Goal: Information Seeking & Learning: Check status

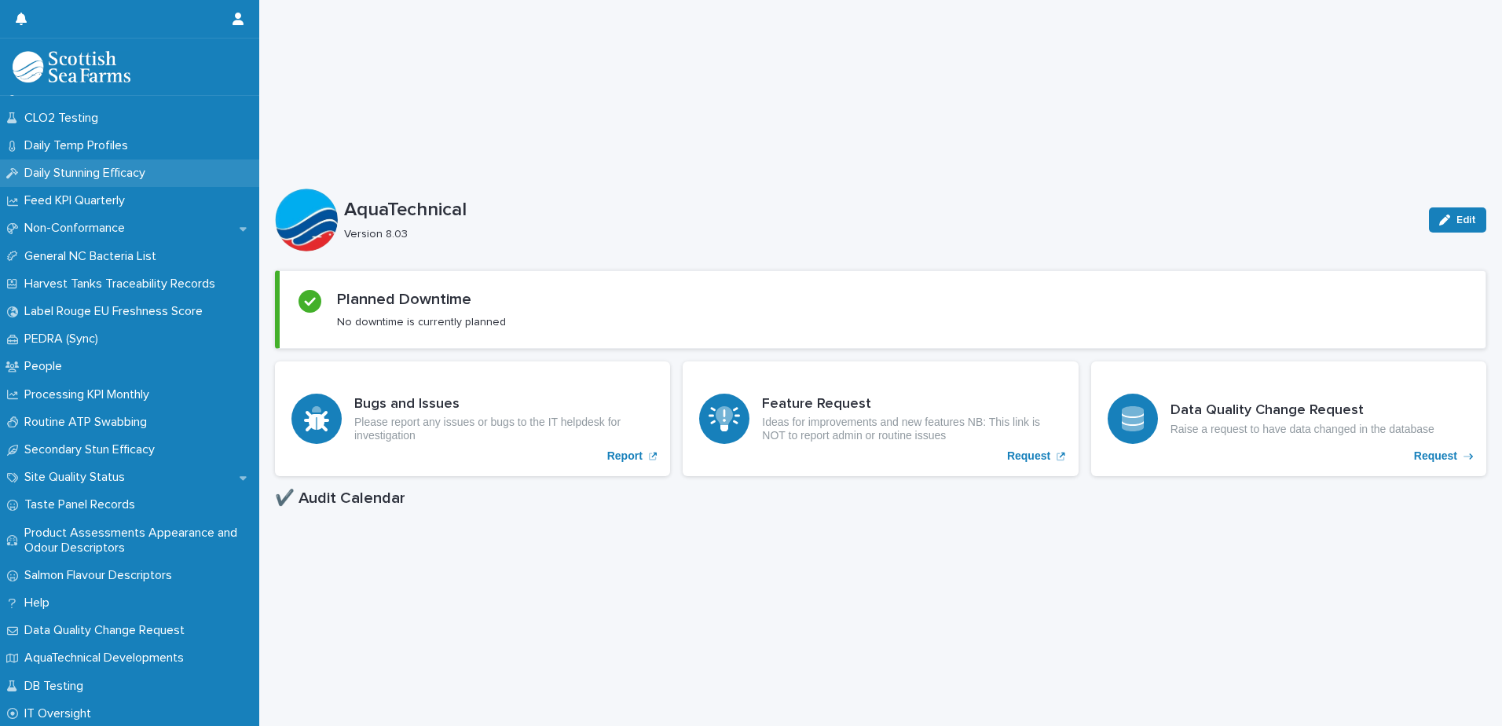
scroll to position [352, 0]
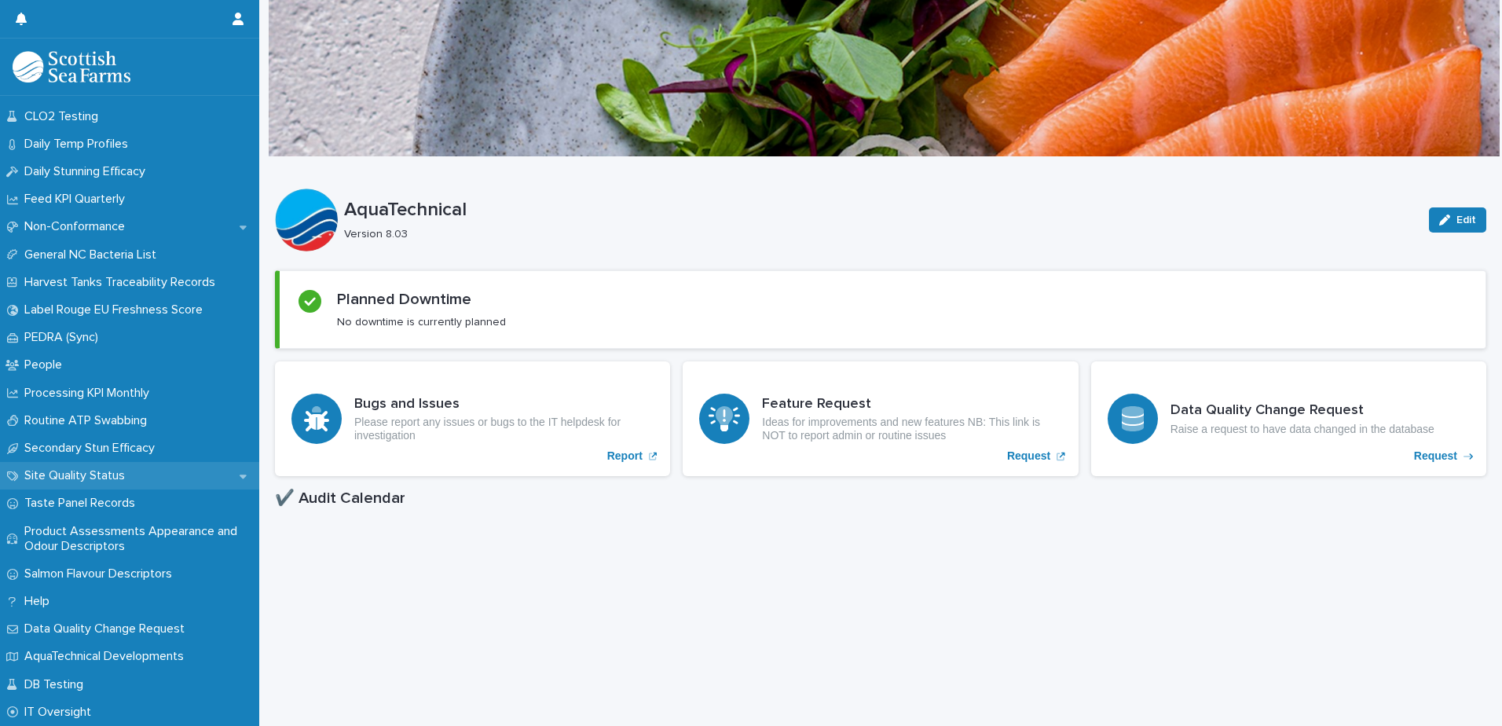
click at [71, 478] on p "Site Quality Status" at bounding box center [77, 475] width 119 height 15
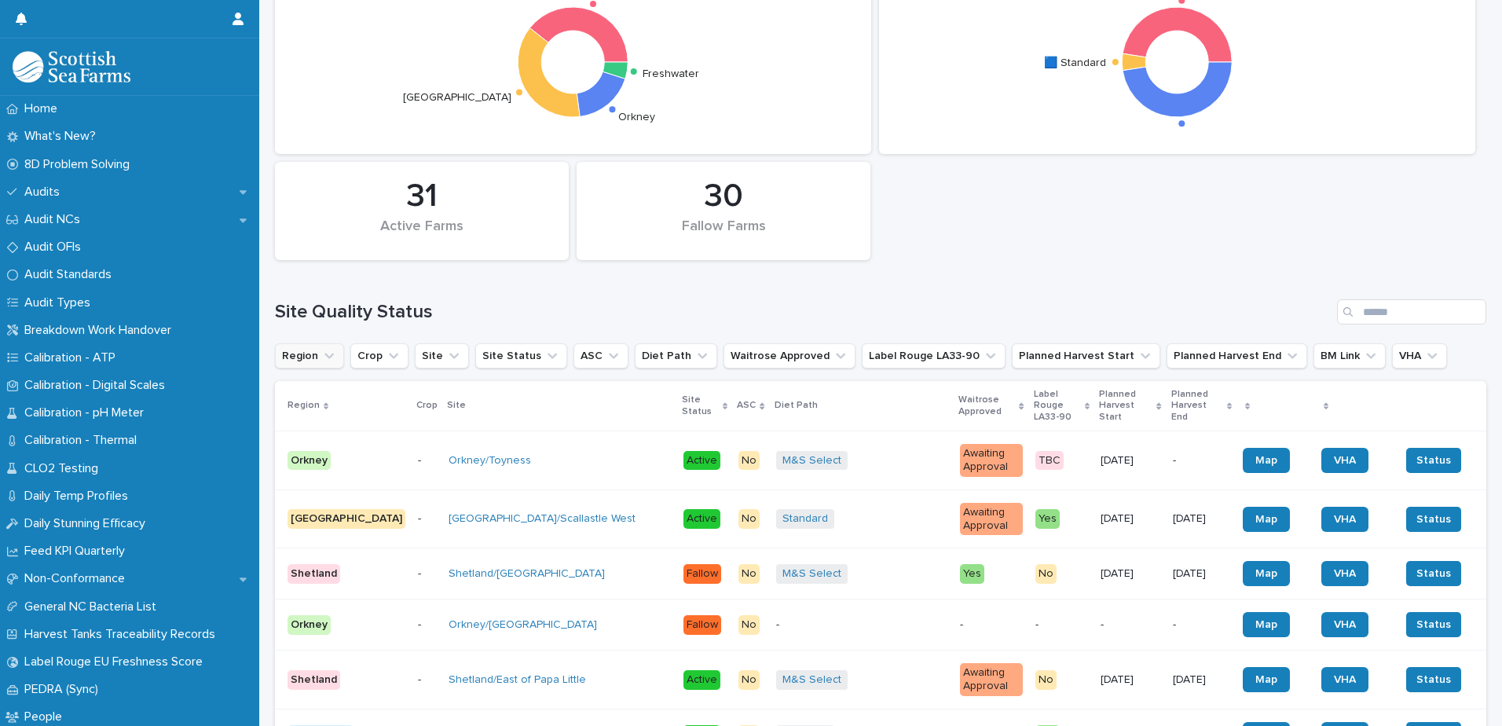
scroll to position [236, 0]
click at [329, 358] on icon "Region" at bounding box center [329, 355] width 16 height 16
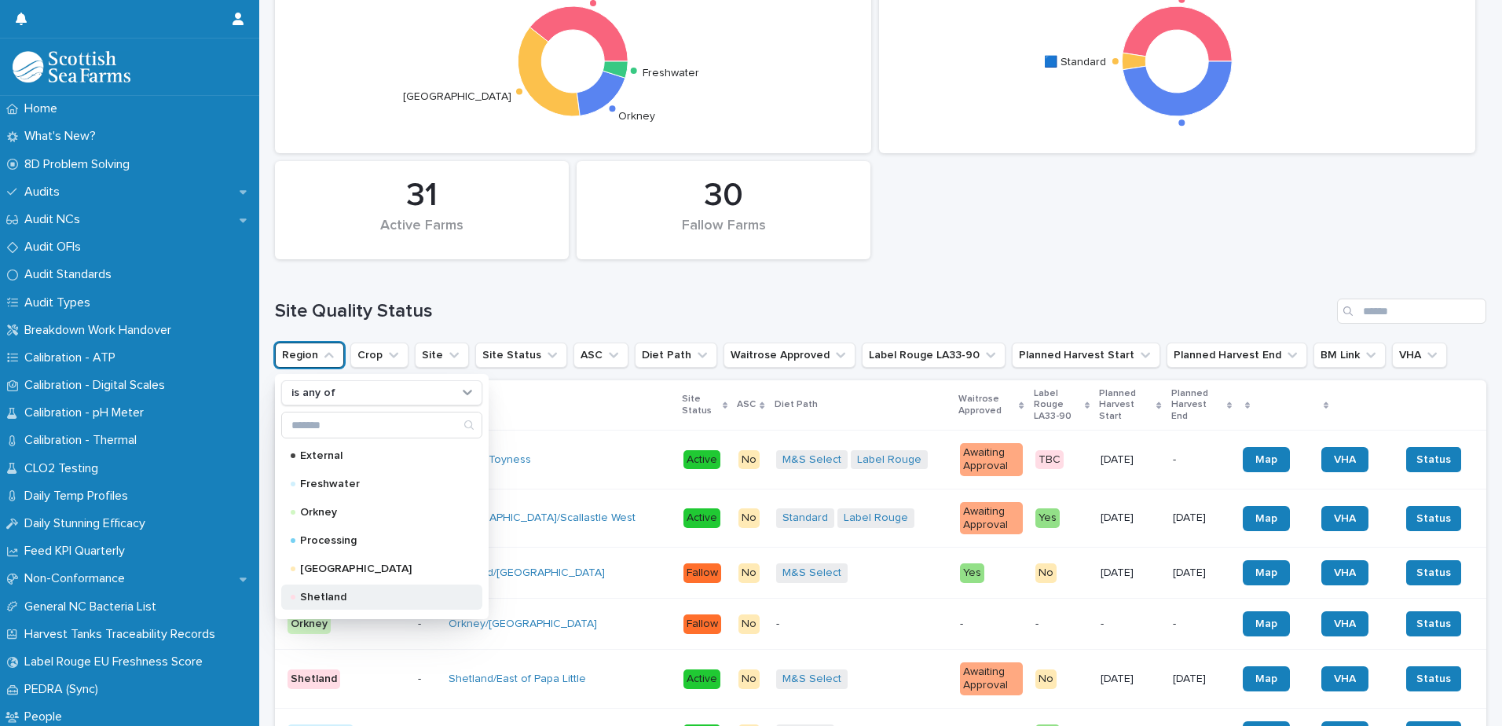
click at [322, 595] on p "Shetland" at bounding box center [378, 597] width 157 height 11
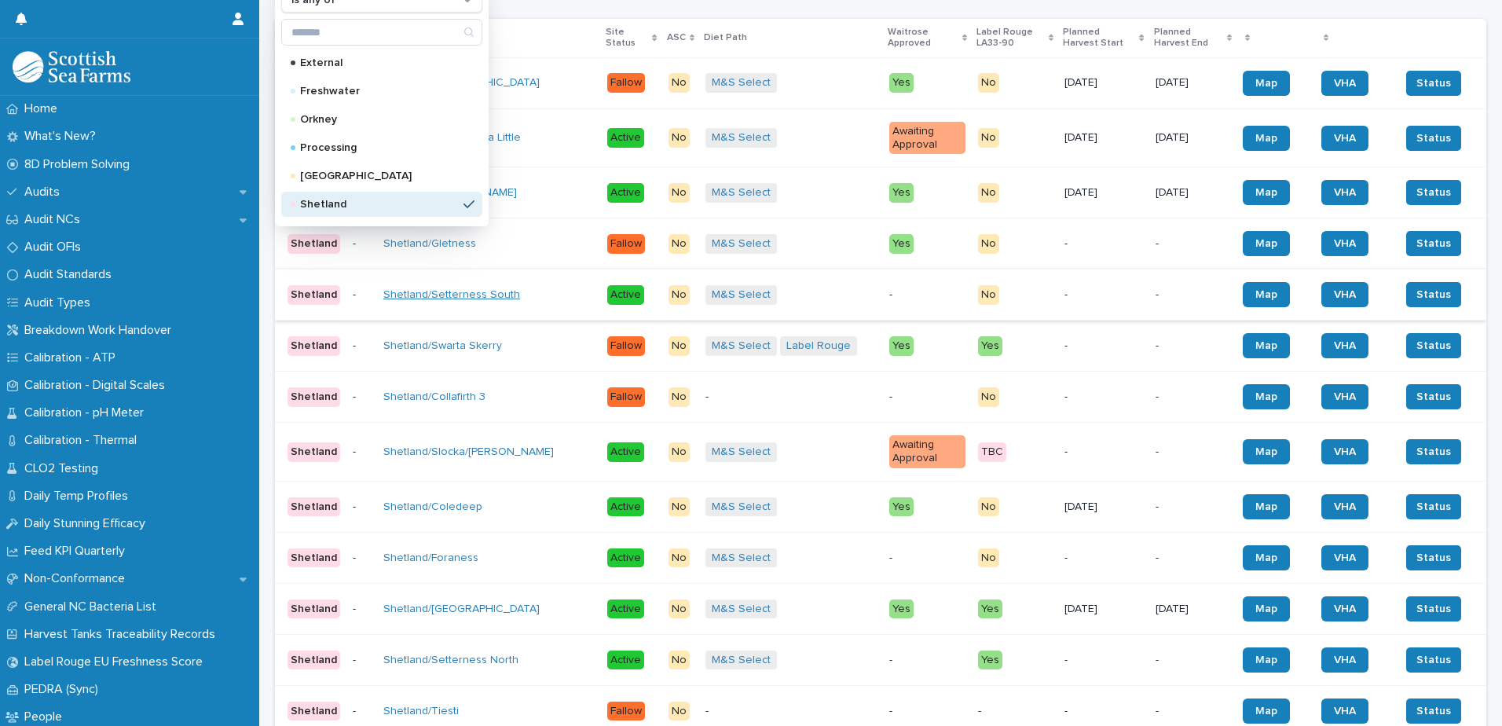
scroll to position [707, 0]
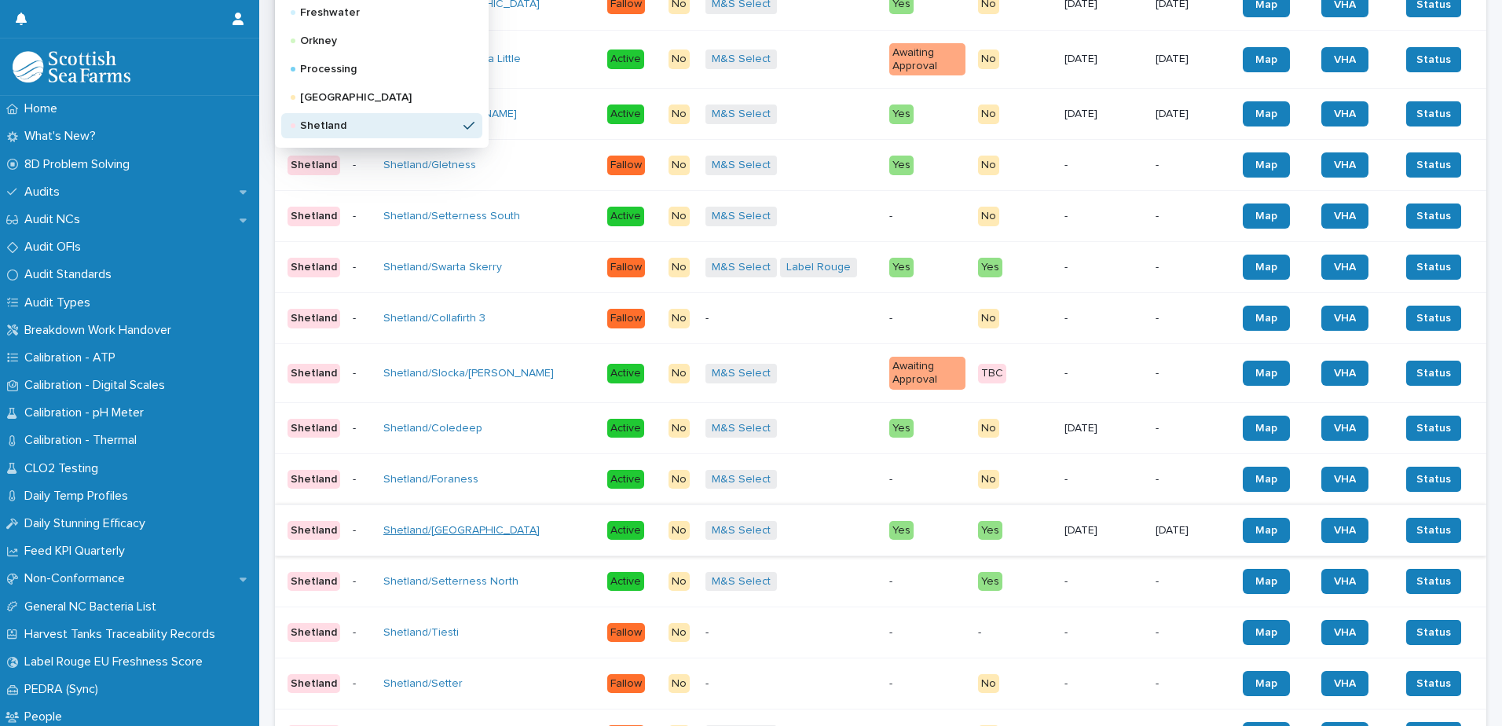
click at [438, 524] on link "Shetland/[GEOGRAPHIC_DATA]" at bounding box center [461, 530] width 156 height 13
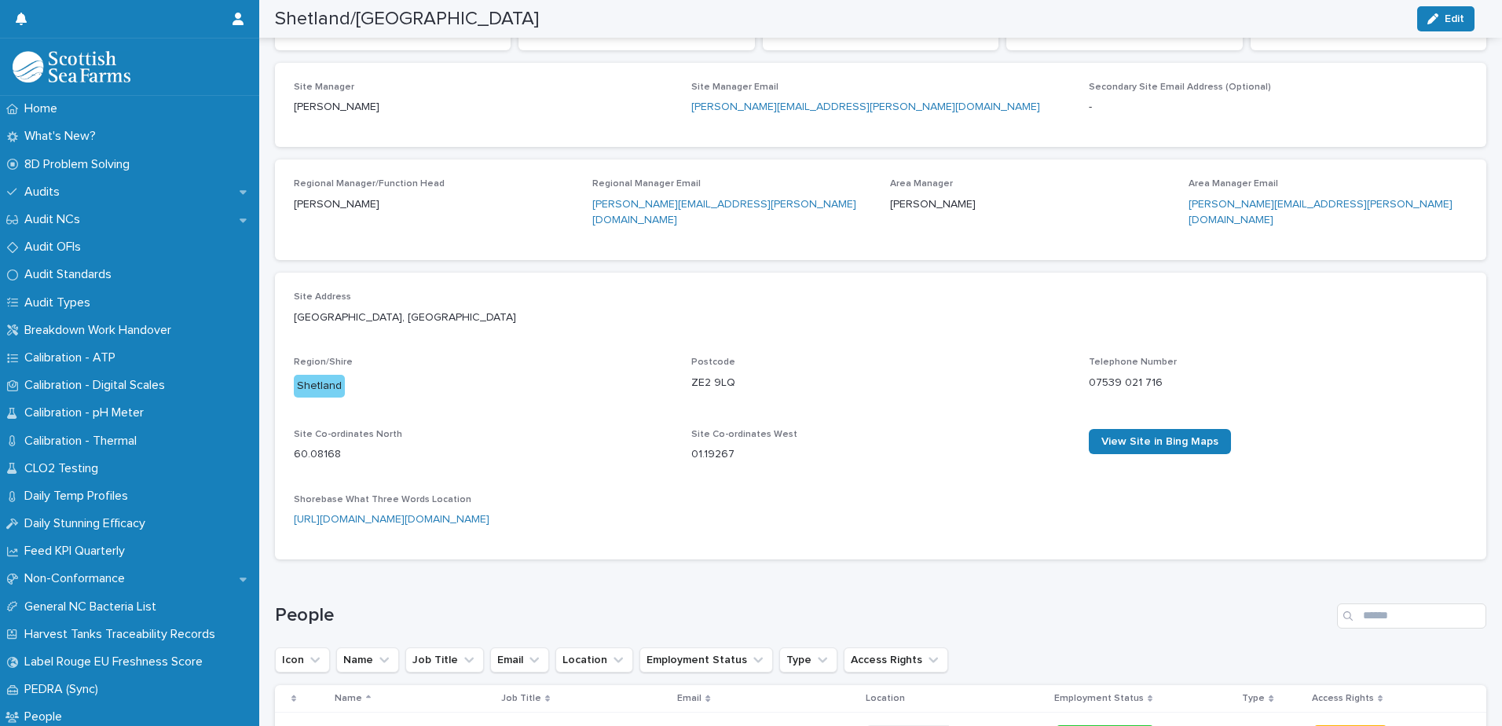
scroll to position [314, 0]
click at [1141, 435] on span "View Site in Bing Maps" at bounding box center [1159, 440] width 117 height 11
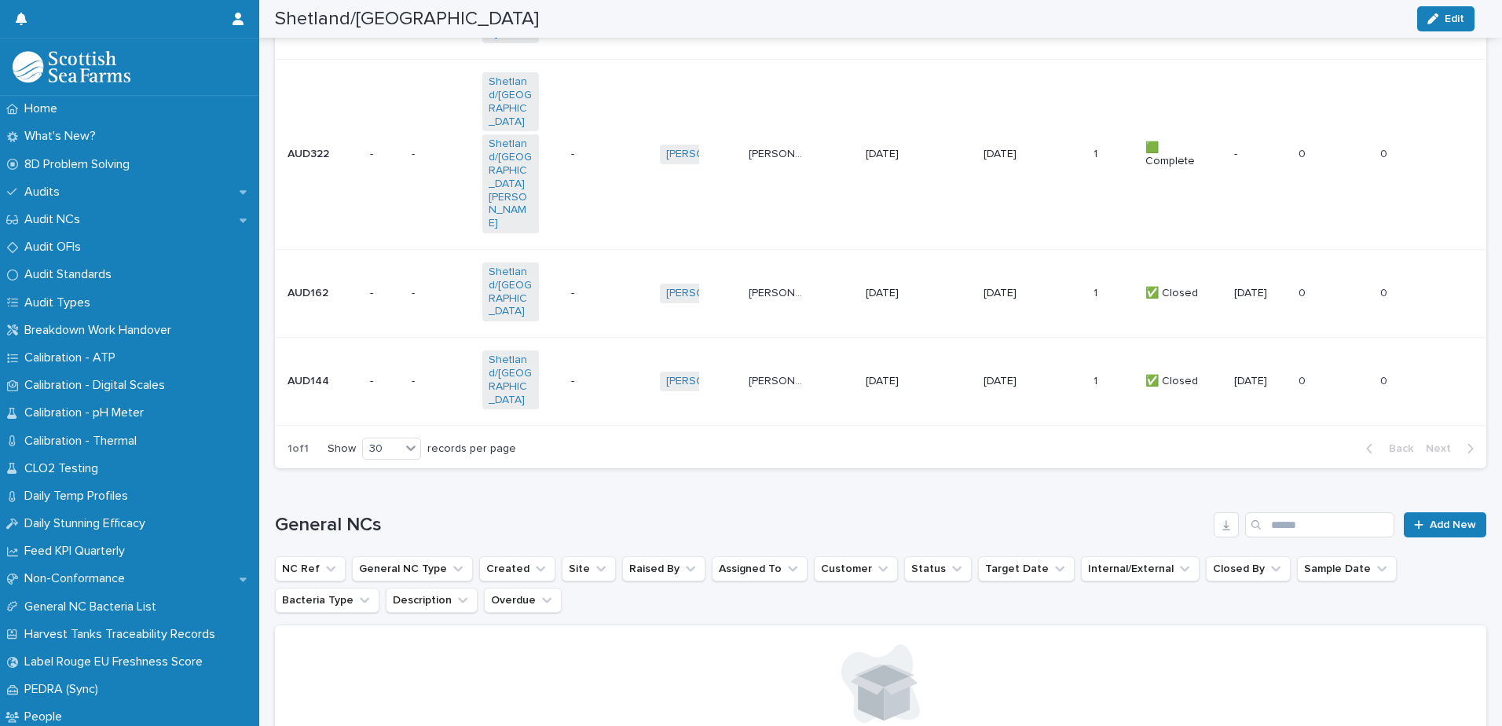
scroll to position [2653, 0]
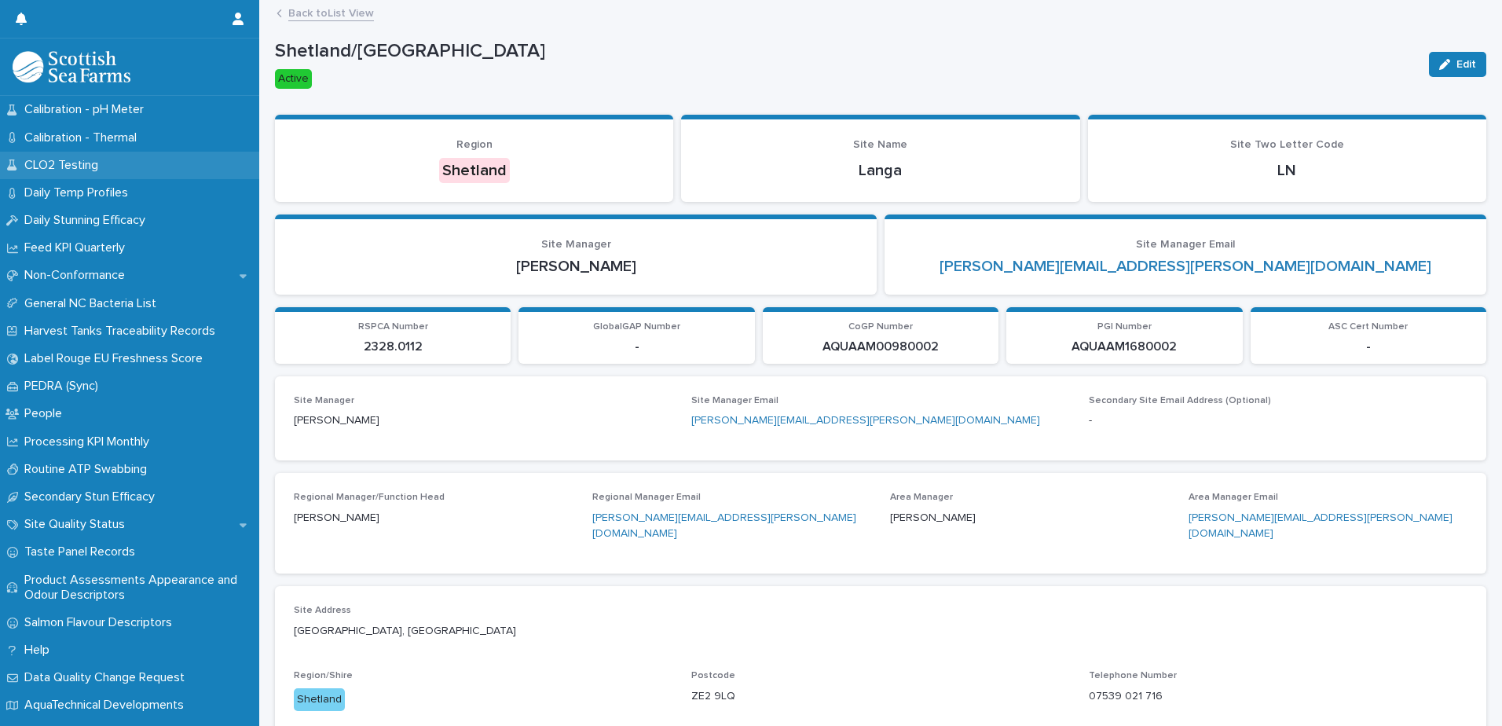
scroll to position [314, 0]
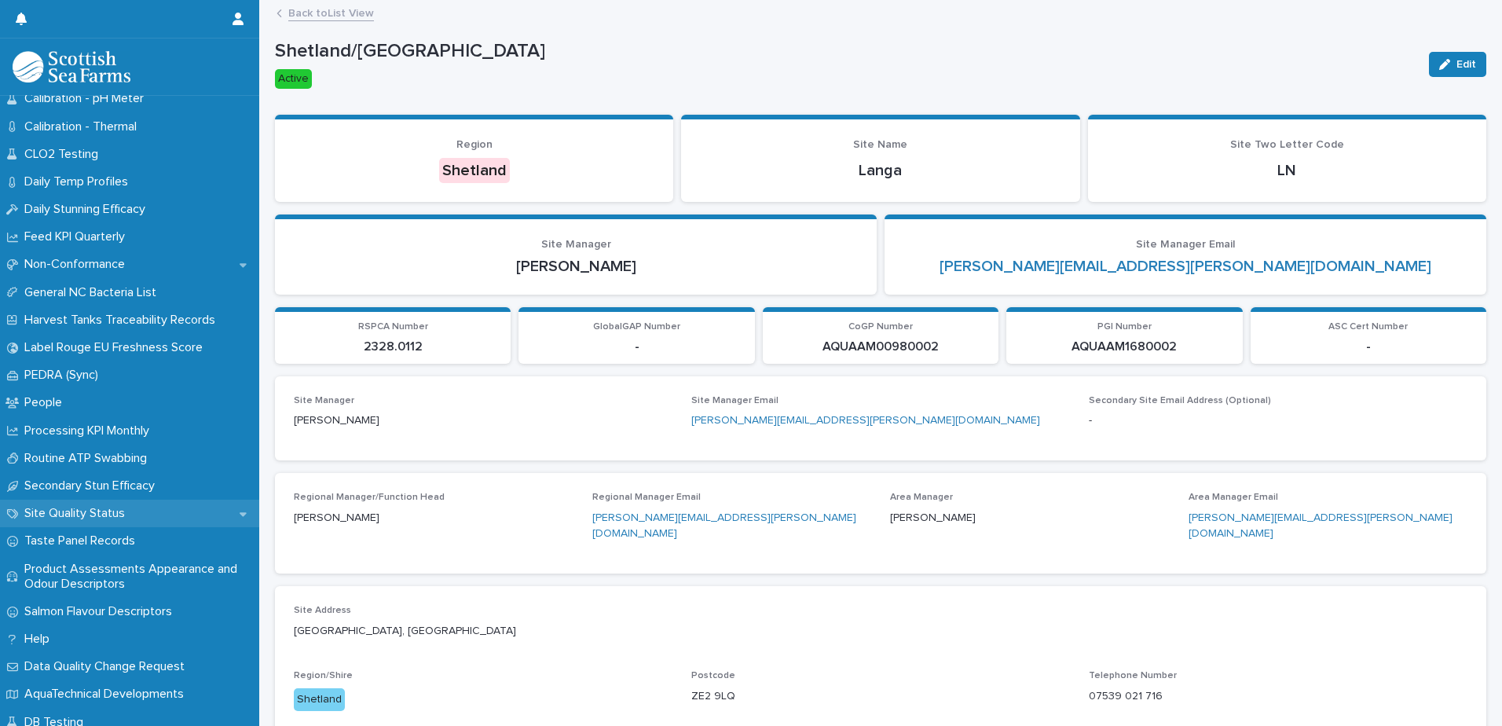
click at [130, 507] on p "Site Quality Status" at bounding box center [77, 513] width 119 height 15
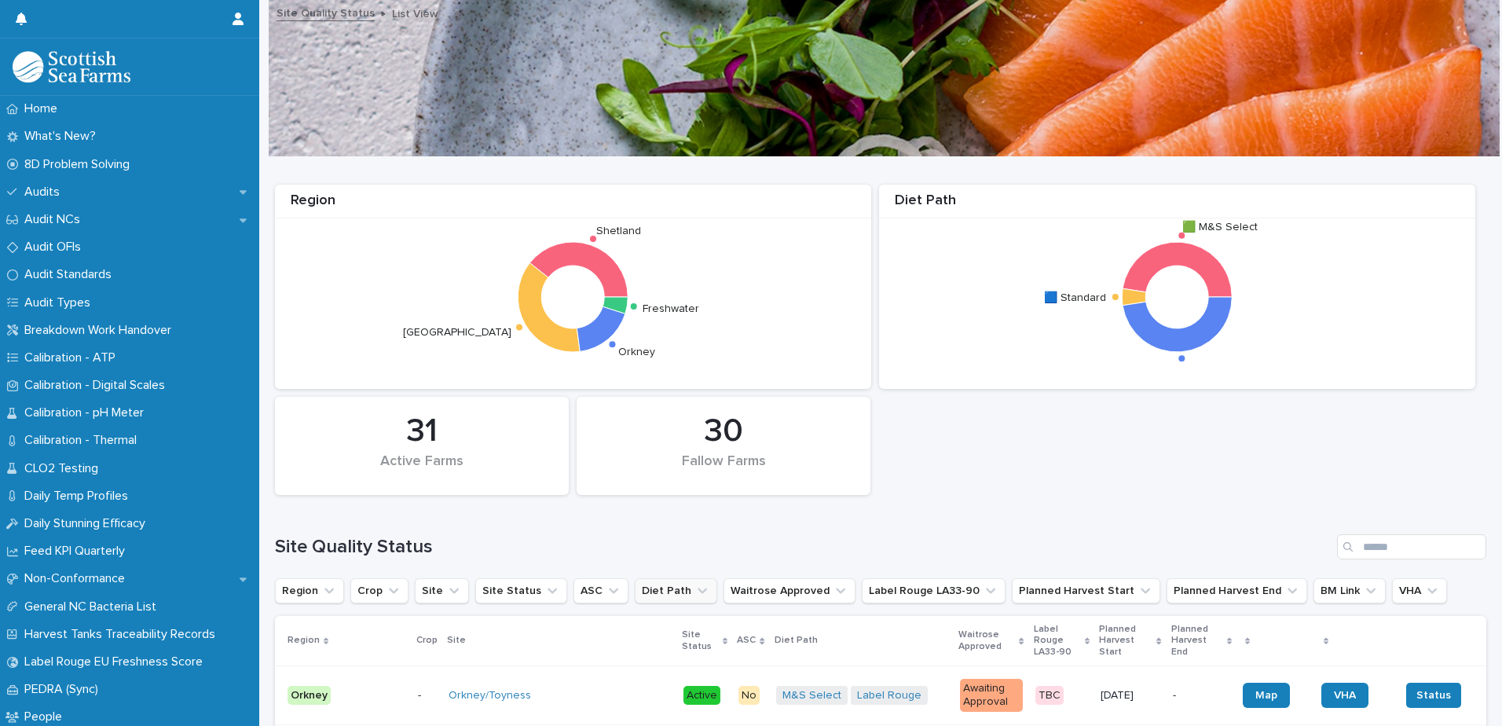
click at [694, 587] on icon "Diet Path" at bounding box center [702, 591] width 16 height 16
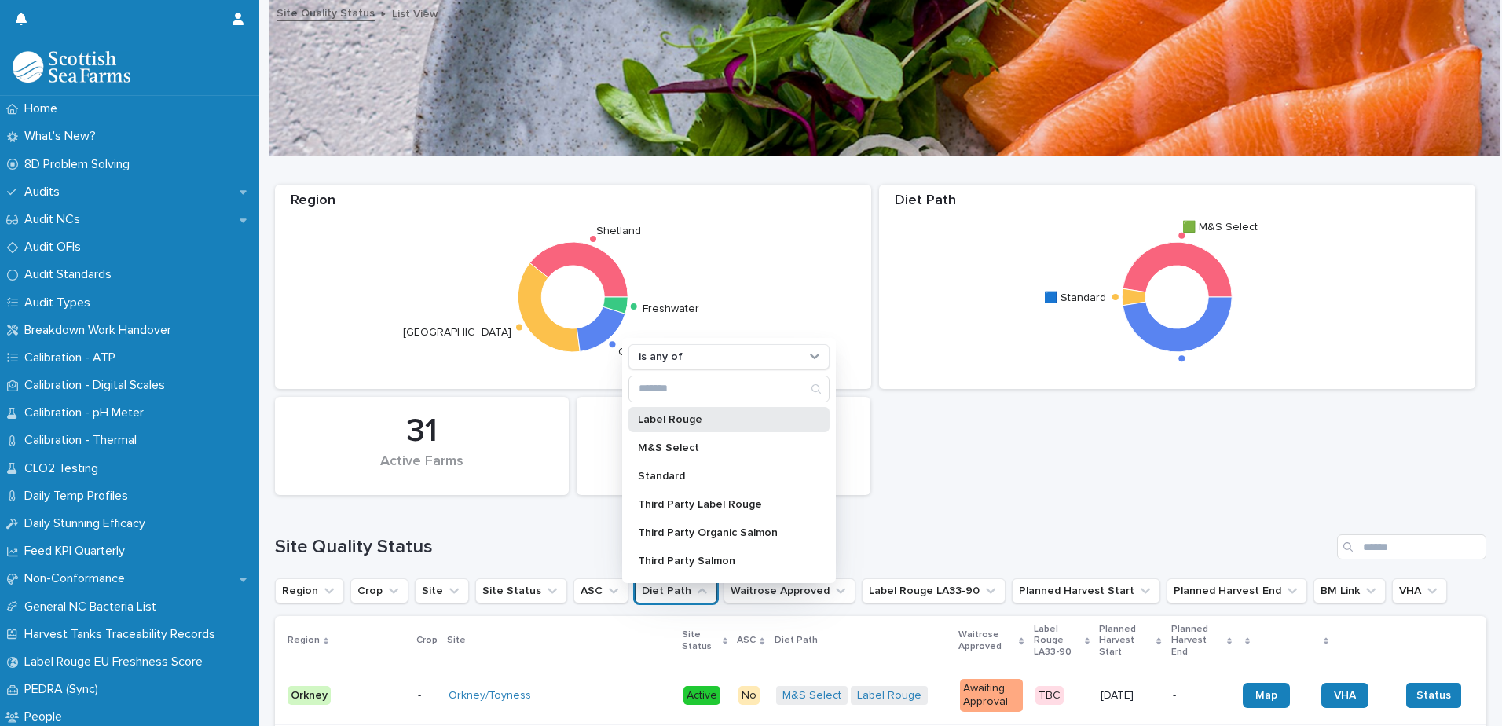
click at [683, 414] on p "Label Rouge" at bounding box center [721, 419] width 167 height 11
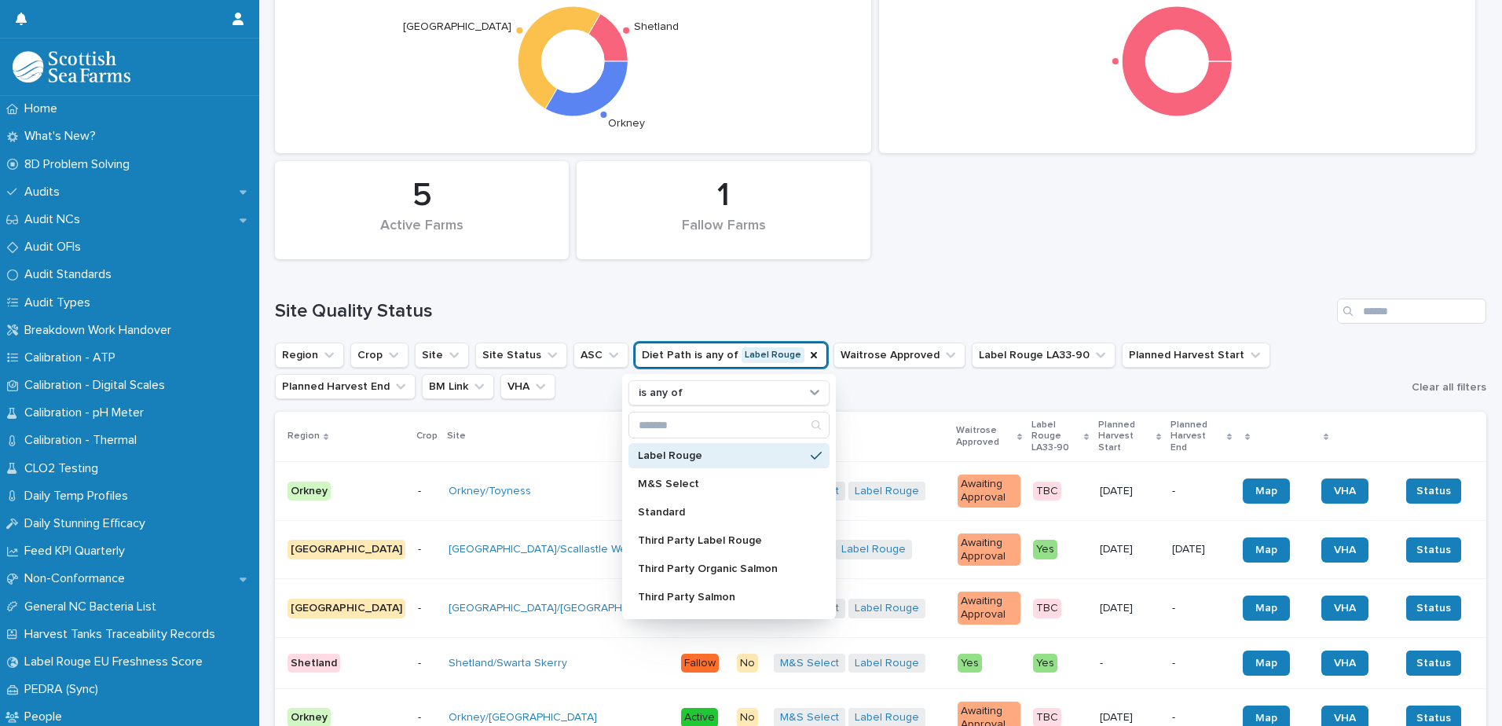
scroll to position [25, 0]
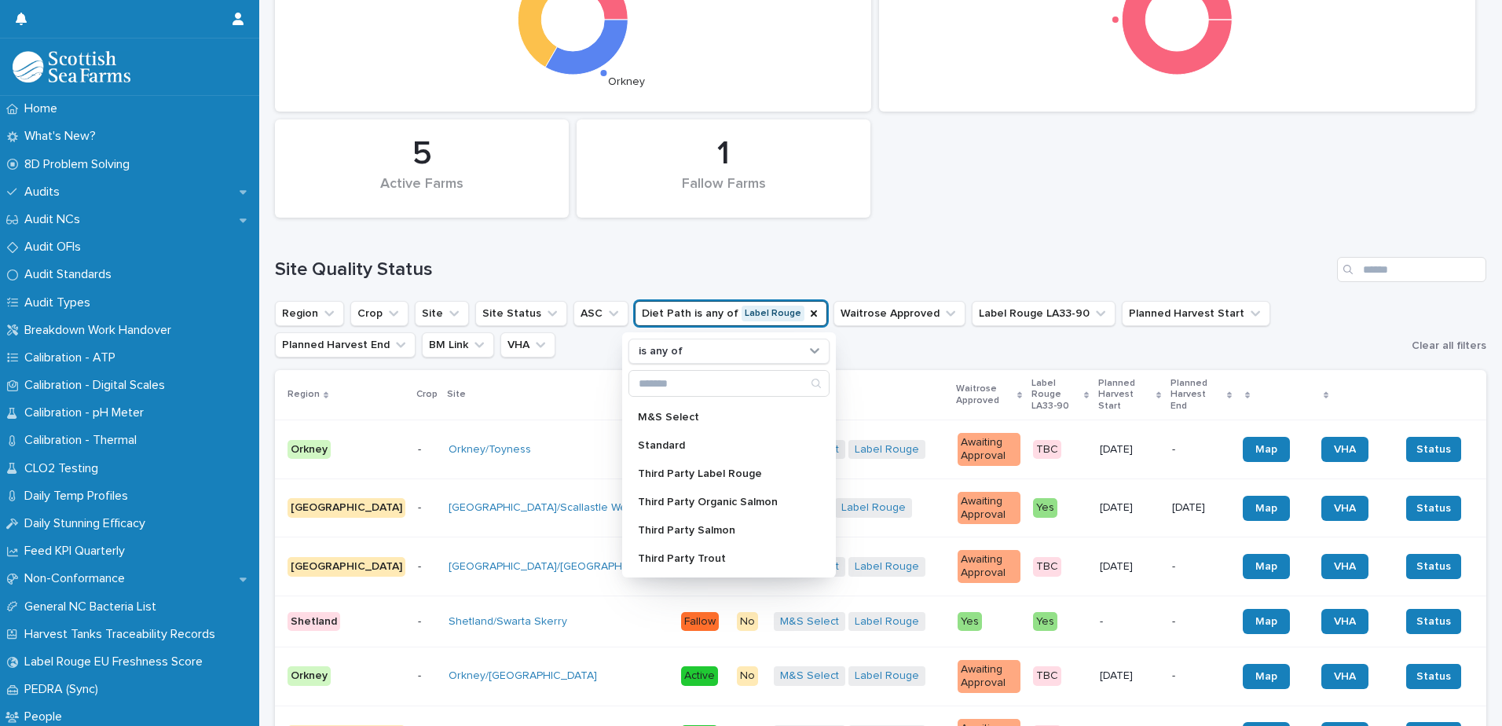
click at [1095, 254] on div "Region [GEOGRAPHIC_DATA] [GEOGRAPHIC_DATA] [GEOGRAPHIC_DATA] 1 [GEOGRAPHIC_DATA…" at bounding box center [880, 350] width 1211 height 940
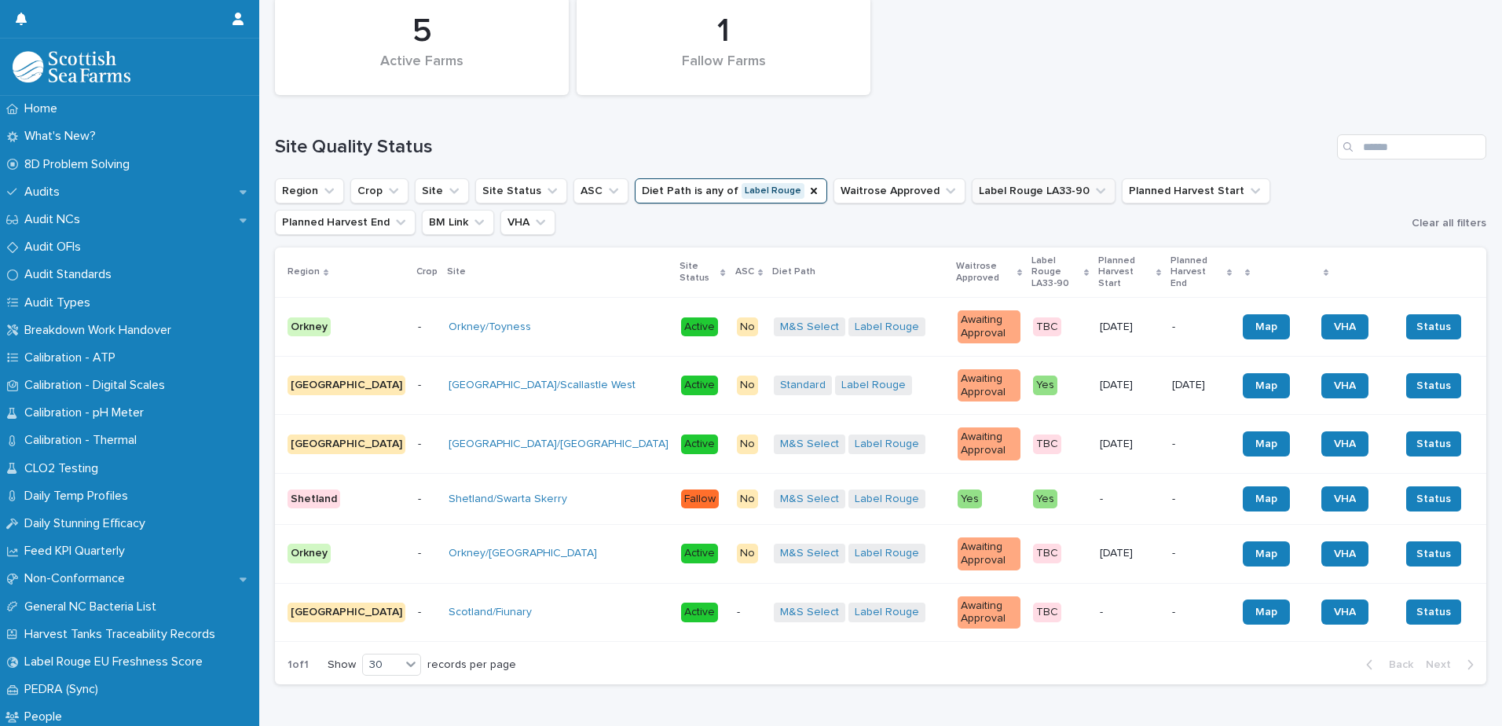
scroll to position [401, 0]
click at [808, 188] on icon "Diet Path" at bounding box center [814, 190] width 13 height 13
